Goal: Task Accomplishment & Management: Complete application form

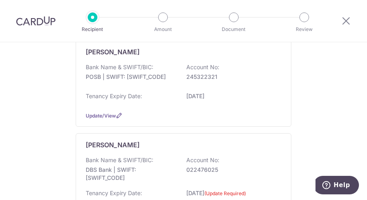
scroll to position [281, 0]
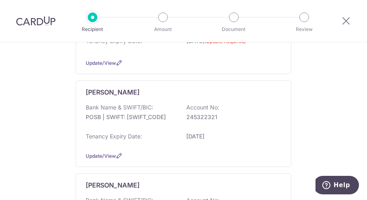
click at [278, 94] on div "[PERSON_NAME] Bank Name & SWIFT/BIC: POSB | SWIFT: [SWIFT_CODE] Account No: 245…" at bounding box center [184, 123] width 216 height 86
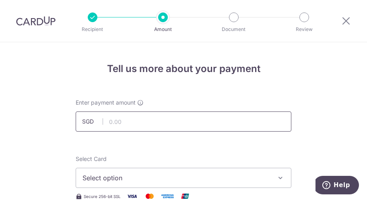
click at [156, 117] on input "text" at bounding box center [184, 121] width 216 height 20
click at [137, 118] on input "text" at bounding box center [184, 121] width 216 height 20
type input "2,500.00"
click at [274, 103] on div "Enter payment amount SGD 2,500.00 2500.00" at bounding box center [184, 115] width 216 height 33
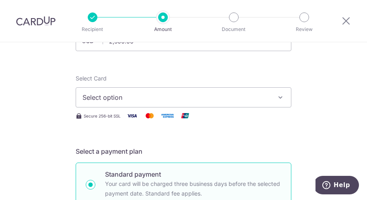
click at [213, 102] on button "Select option" at bounding box center [184, 97] width 216 height 20
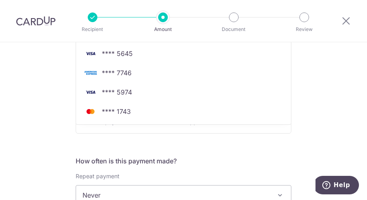
scroll to position [121, 0]
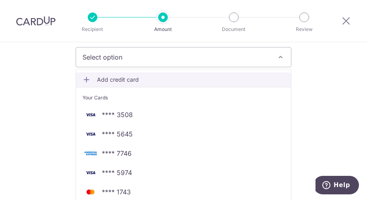
click at [130, 79] on span "Add credit card" at bounding box center [190, 80] width 187 height 8
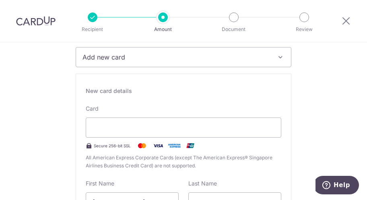
click at [118, 93] on div "New card details" at bounding box center [183, 91] width 195 height 8
click at [115, 108] on div "Card Secure 256-bit SSL All American Express Corporate Cards (except The Americ…" at bounding box center [183, 137] width 195 height 65
type input "03 / 2026"
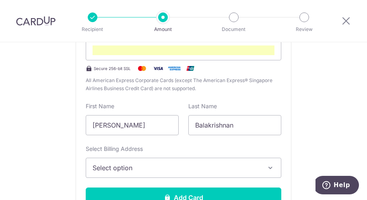
scroll to position [248, 0]
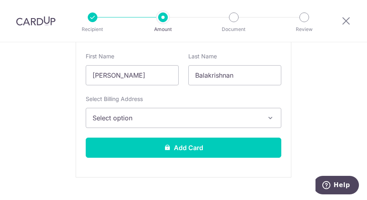
click at [149, 119] on span "Select option" at bounding box center [175, 118] width 167 height 10
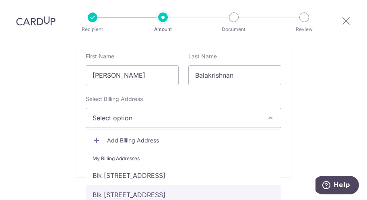
click at [142, 193] on link "Blk 1 Ghim Moh, 06-370, Singapore, singapore, Singapore-270001" at bounding box center [183, 194] width 195 height 19
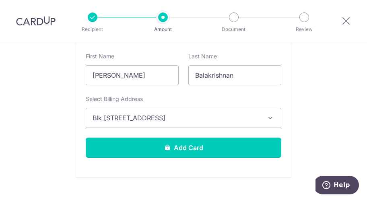
click at [164, 140] on button "Add Card" at bounding box center [183, 148] width 195 height 20
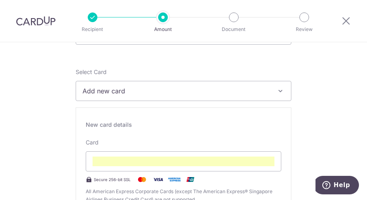
scroll to position [47, 0]
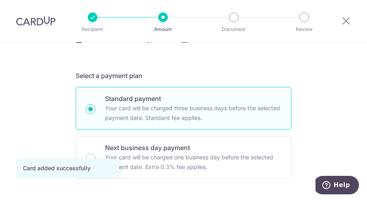
scroll to position [201, 0]
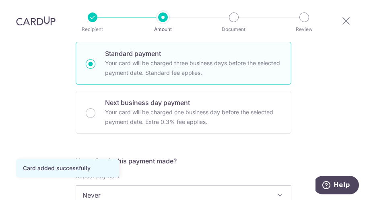
click at [88, 113] on input "Next business day payment Your card will be charged one business day before the…" at bounding box center [91, 113] width 10 height 10
radio input "true"
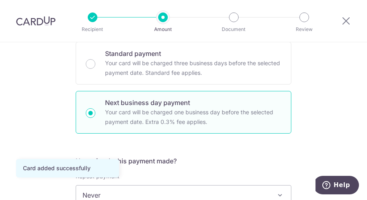
scroll to position [322, 0]
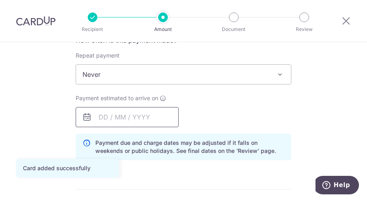
click at [131, 121] on input "text" at bounding box center [127, 117] width 103 height 20
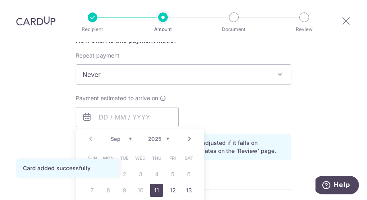
drag, startPoint x: 151, startPoint y: 189, endPoint x: 110, endPoint y: 149, distance: 56.9
click at [151, 189] on link "11" at bounding box center [156, 190] width 13 height 13
type input "11/09/2025"
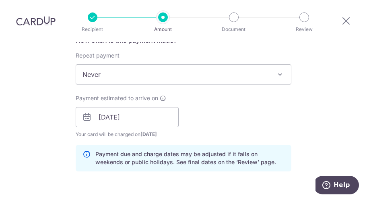
click at [55, 111] on div "Tell us more about your payment Enter payment amount SGD 2,500.00 2500.00 Card …" at bounding box center [183, 122] width 367 height 803
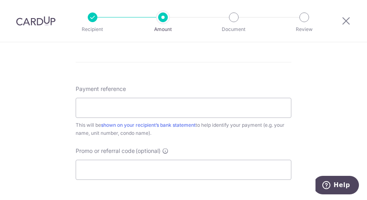
scroll to position [482, 0]
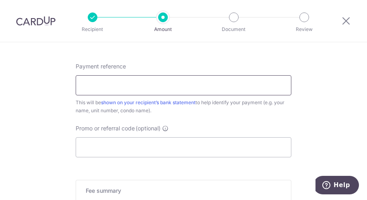
click at [131, 80] on input "Payment reference" at bounding box center [184, 85] width 216 height 20
type input "Rental"
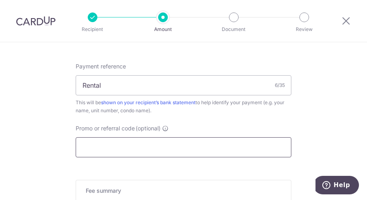
click at [114, 148] on input "Promo or referral code (optional)" at bounding box center [184, 147] width 216 height 20
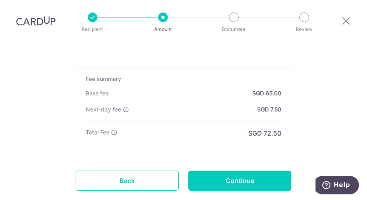
scroll to position [643, 0]
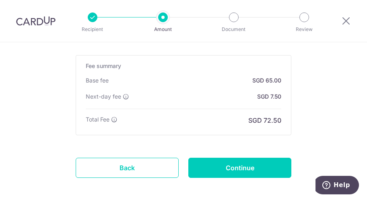
type input "SAVERENT179"
click at [236, 173] on input "Continue" at bounding box center [239, 168] width 103 height 20
type input "Create Schedule"
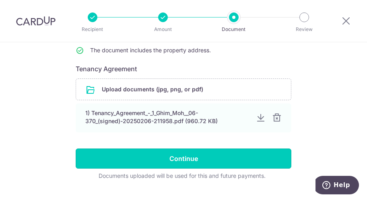
click at [196, 162] on input "Continue" at bounding box center [184, 158] width 216 height 20
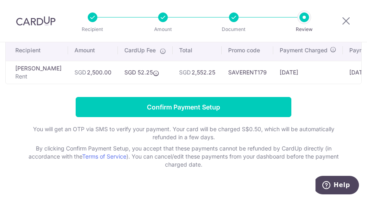
scroll to position [80, 0]
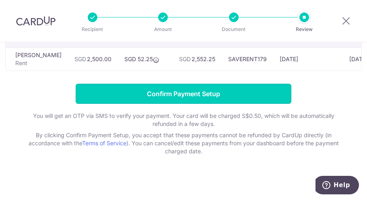
click at [199, 97] on input "Confirm Payment Setup" at bounding box center [184, 94] width 216 height 20
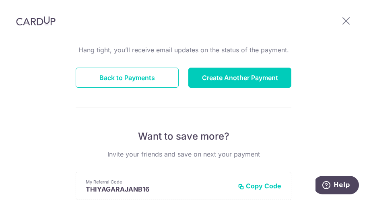
scroll to position [80, 0]
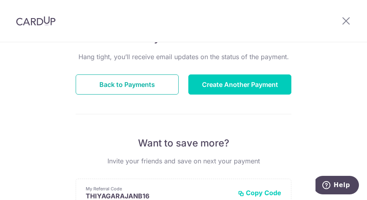
click at [142, 86] on button "Back to Payments" at bounding box center [127, 84] width 103 height 20
